Goal: Browse casually: Explore the website without a specific task or goal

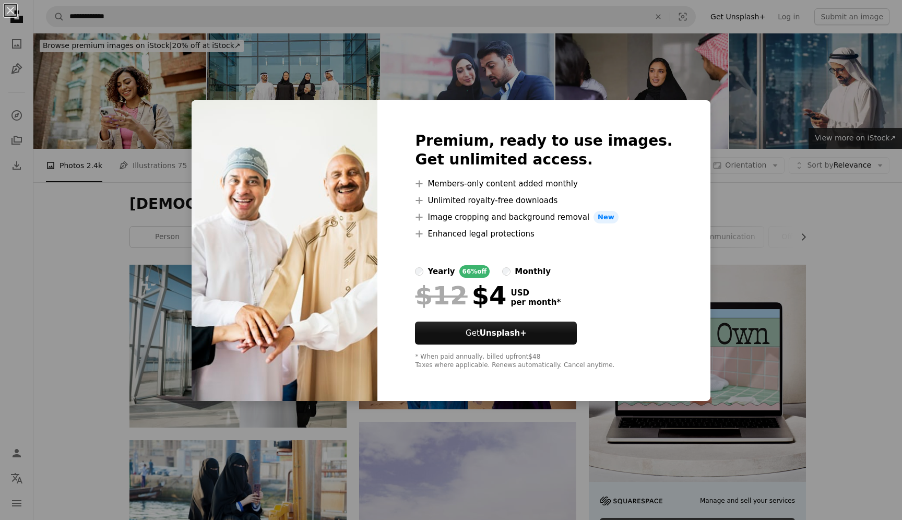
scroll to position [1442, 0]
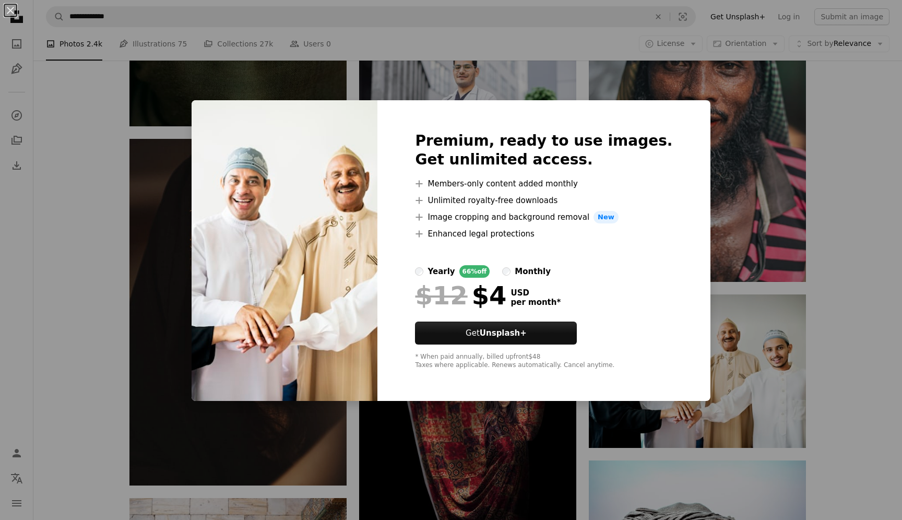
click at [797, 254] on div "An X shape Premium, ready to use images. Get unlimited access. A plus sign Memb…" at bounding box center [451, 260] width 902 height 520
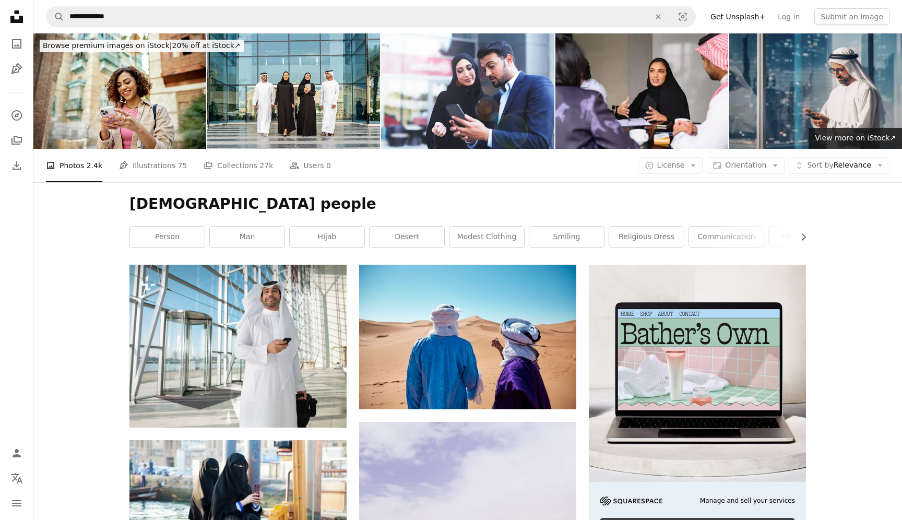
click at [16, 21] on icon at bounding box center [16, 16] width 13 height 13
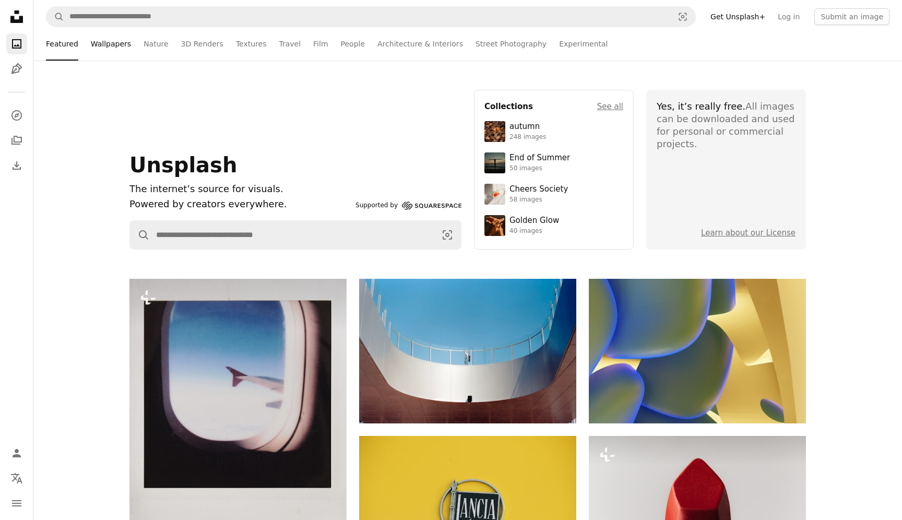
click at [118, 47] on link "Wallpapers" at bounding box center [111, 43] width 40 height 33
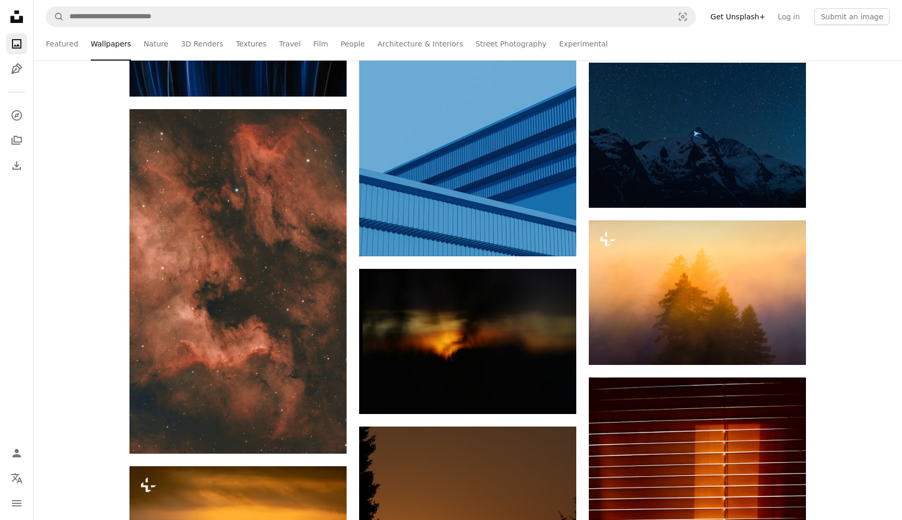
scroll to position [3828, 0]
